Goal: Transaction & Acquisition: Obtain resource

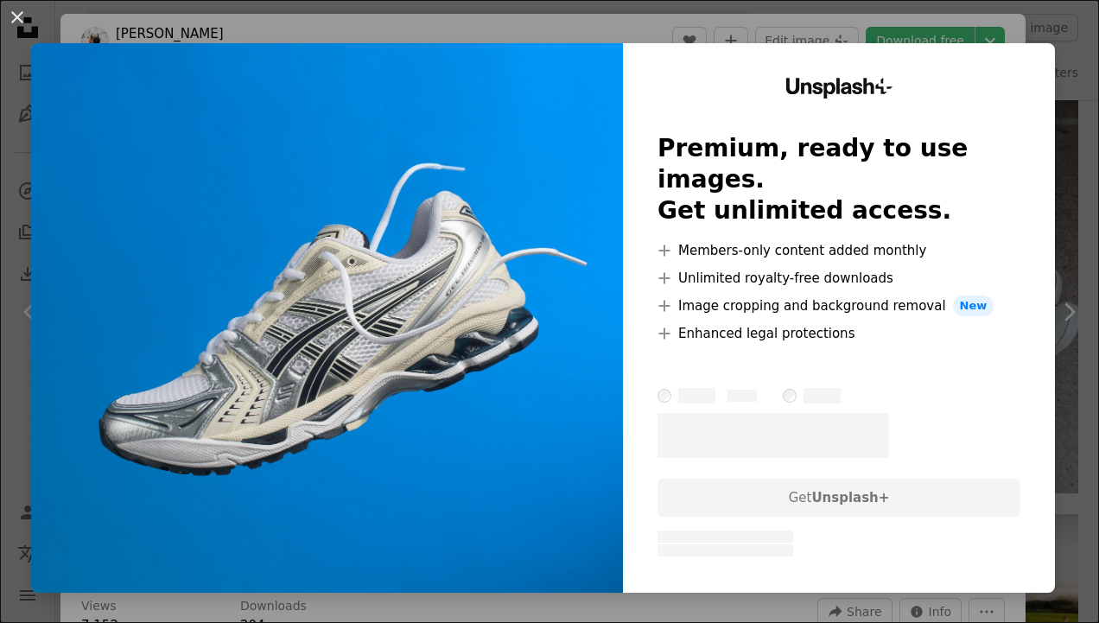
scroll to position [20, 0]
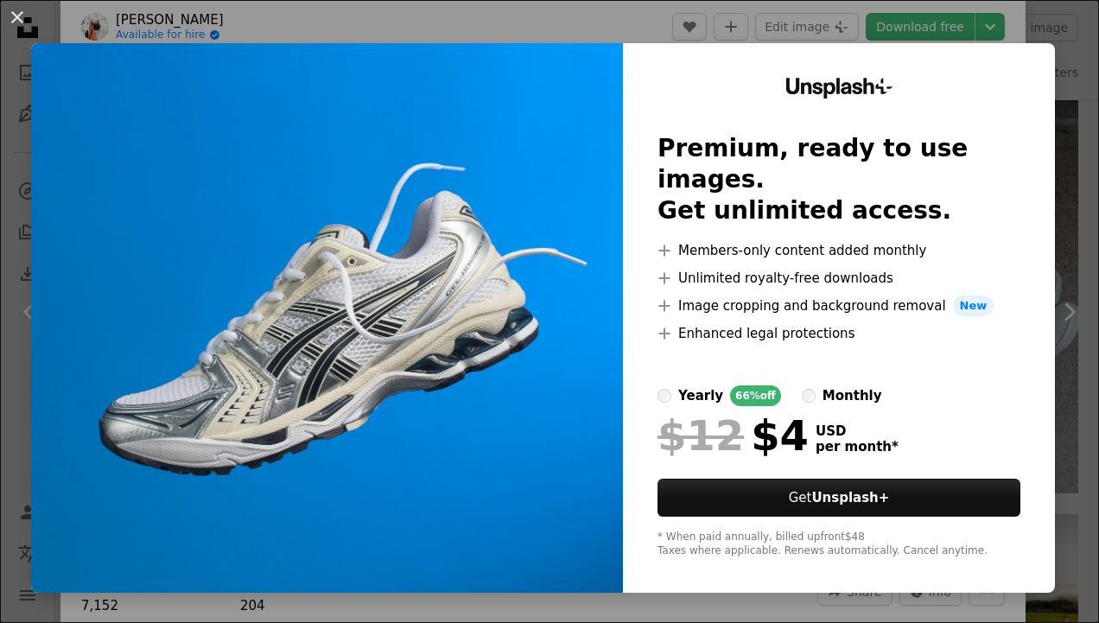
click at [720, 21] on div "An X shape Unsplash+ Premium, ready to use images. Get unlimited access. A plus…" at bounding box center [549, 311] width 1099 height 623
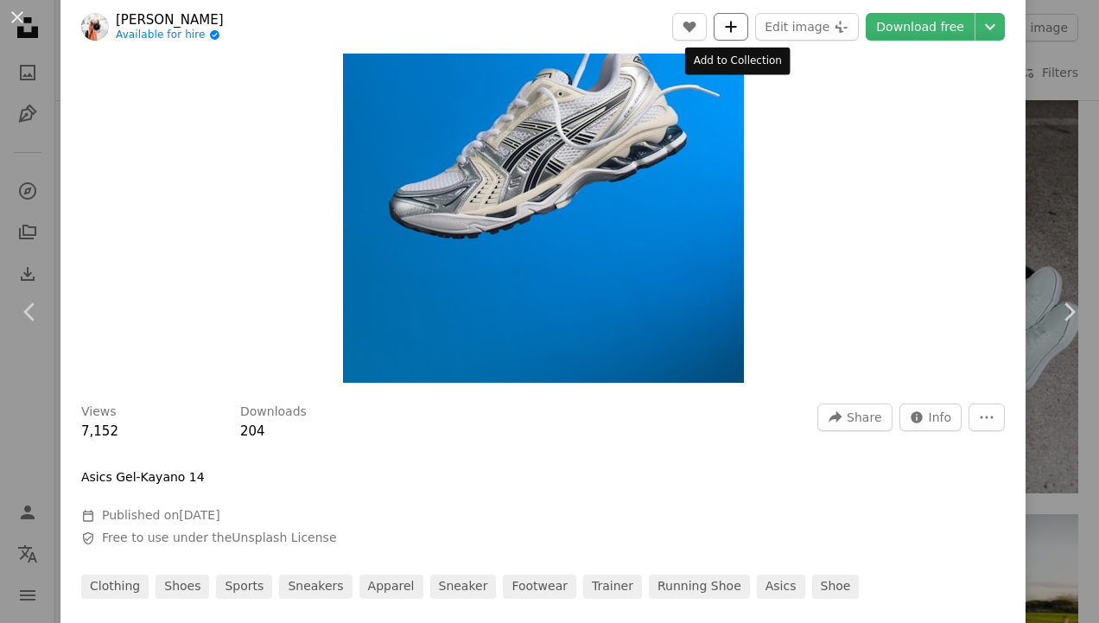
scroll to position [198, 0]
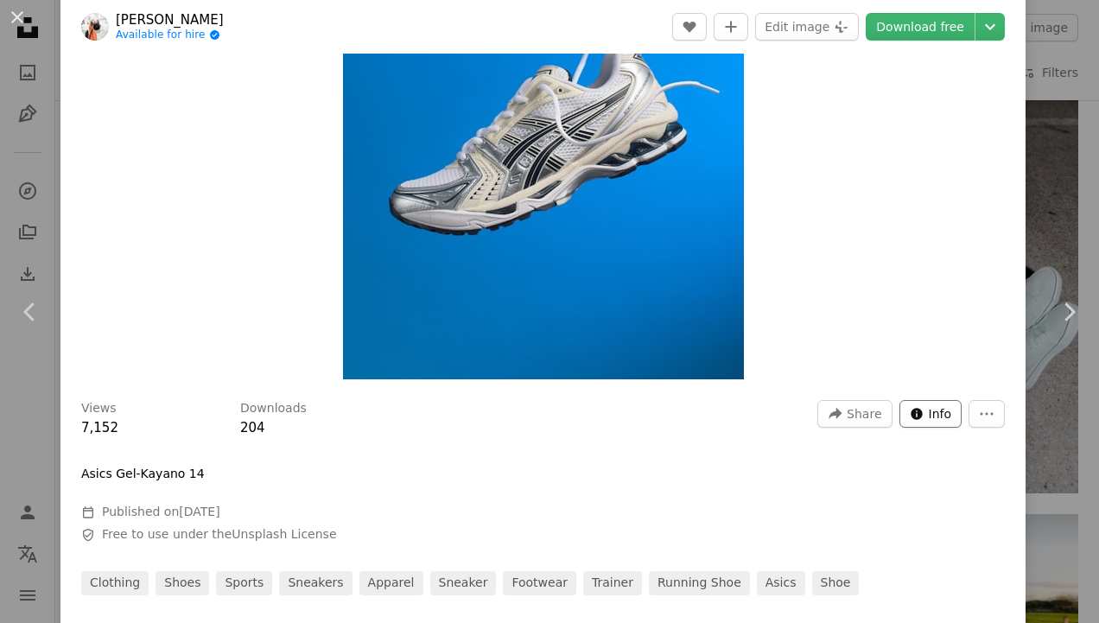
click at [935, 420] on span "Info" at bounding box center [940, 414] width 23 height 26
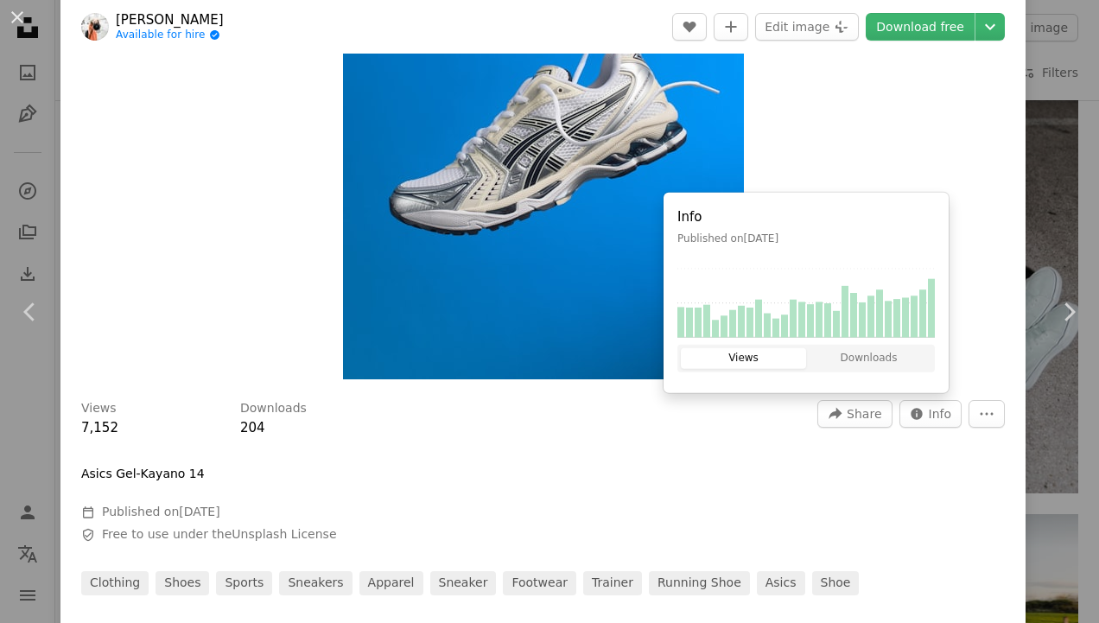
click at [841, 166] on div "Zoom in" at bounding box center [542, 129] width 965 height 518
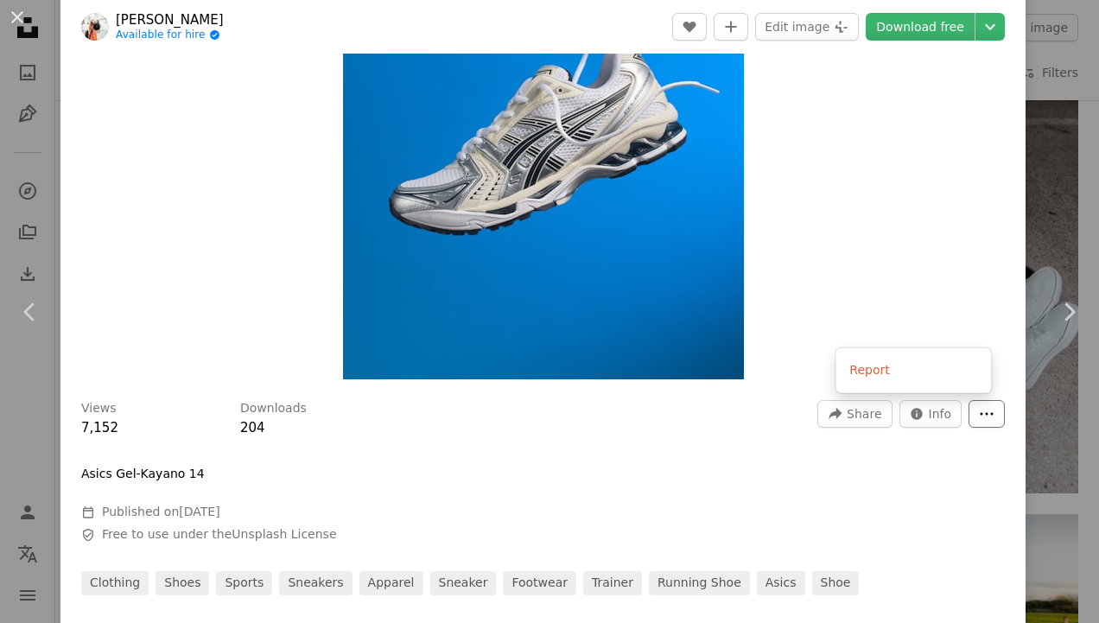
click at [979, 408] on icon "More Actions" at bounding box center [987, 414] width 16 height 16
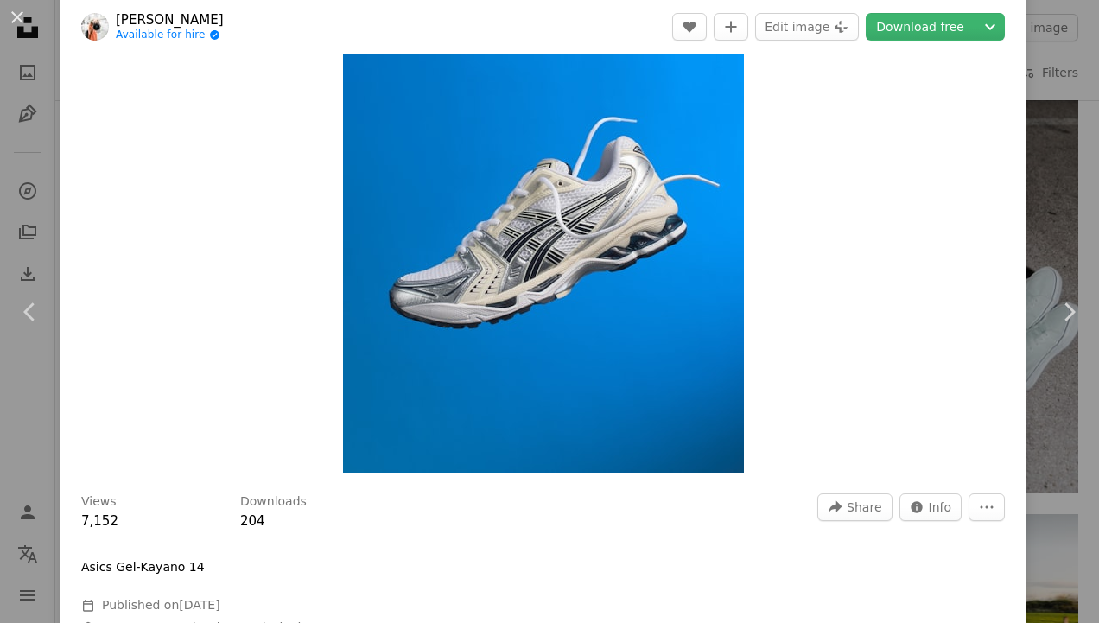
scroll to position [0, 0]
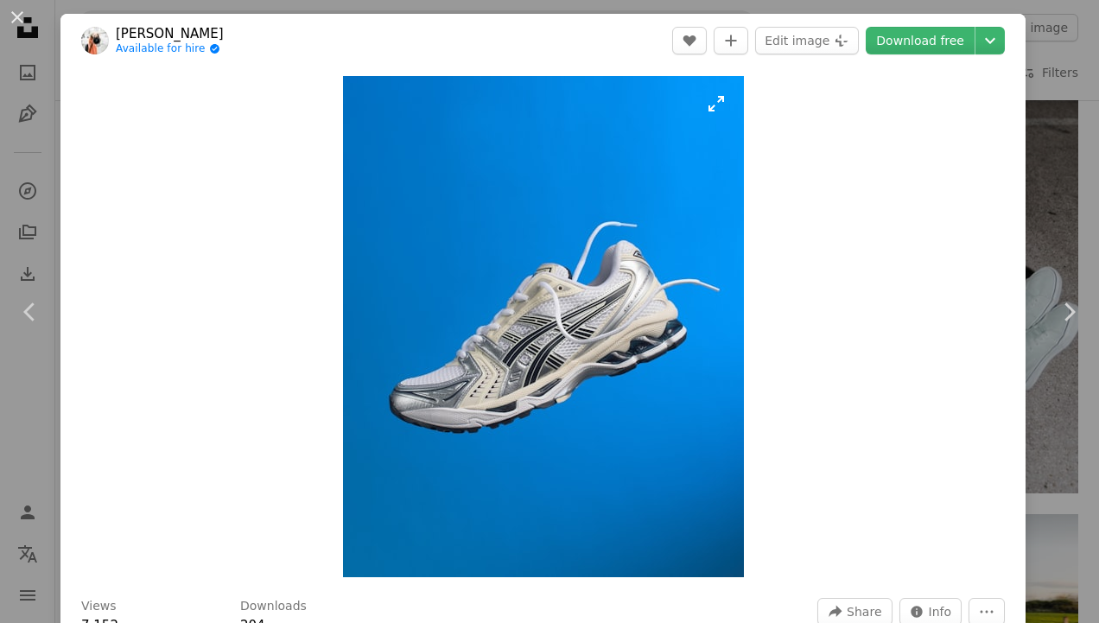
click at [713, 104] on img "Zoom in on this image" at bounding box center [543, 326] width 401 height 501
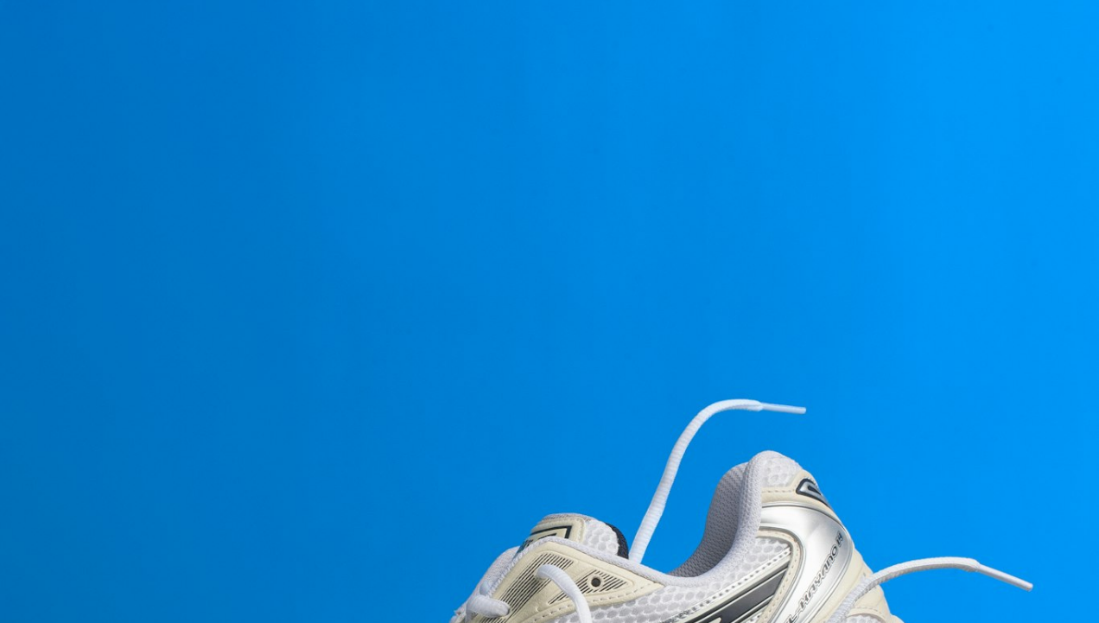
scroll to position [359, 0]
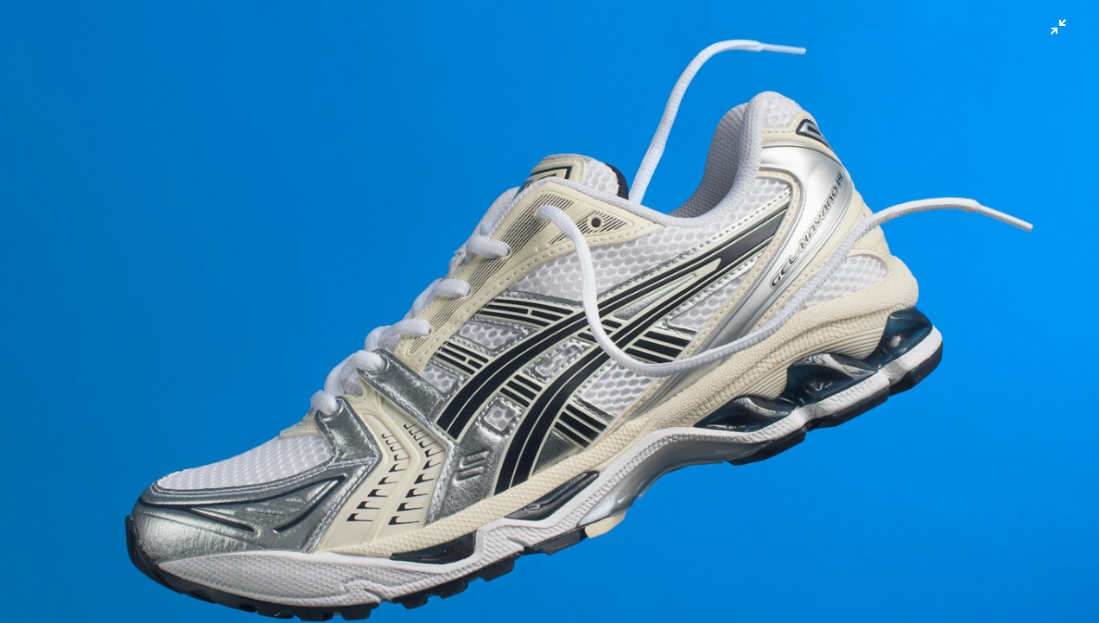
click at [1049, 36] on img "Zoom out on this image" at bounding box center [549, 328] width 1100 height 1376
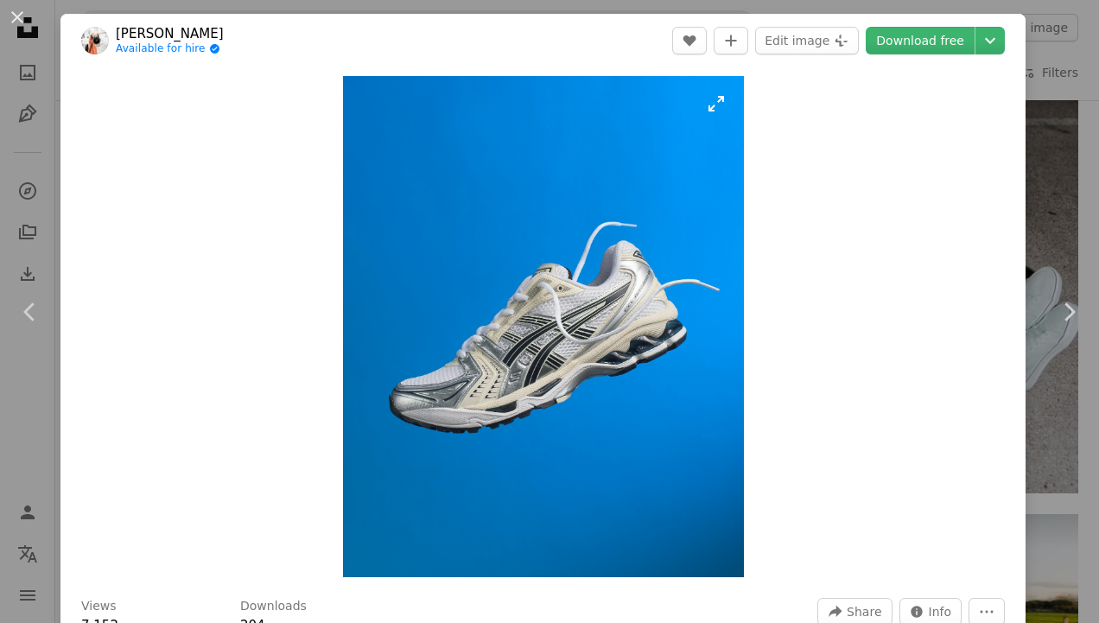
click at [715, 110] on img "Zoom in on this image" at bounding box center [543, 326] width 401 height 501
